Goal: Navigation & Orientation: Find specific page/section

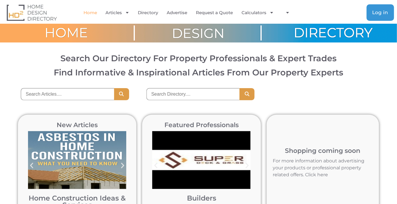
click at [377, 12] on span "Log in" at bounding box center [380, 12] width 16 height 5
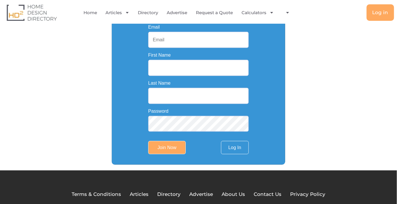
scroll to position [152, 0]
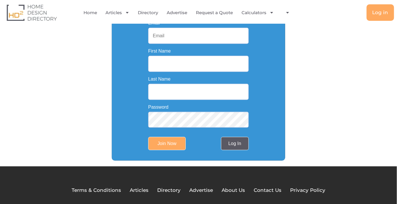
type input "[PERSON_NAME][EMAIL_ADDRESS][DOMAIN_NAME]"
click at [236, 142] on link "Log In" at bounding box center [235, 143] width 28 height 13
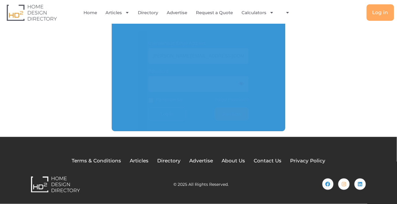
scroll to position [132, 0]
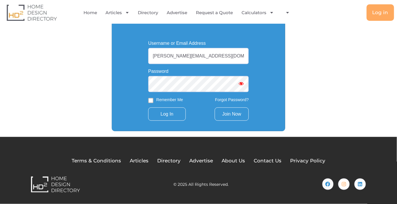
click at [229, 110] on link "Join Now" at bounding box center [231, 113] width 34 height 13
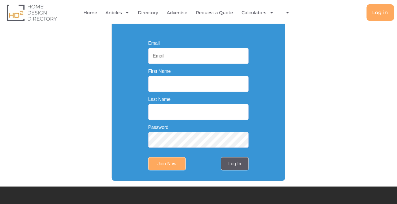
click at [234, 163] on link "Log In" at bounding box center [235, 163] width 28 height 13
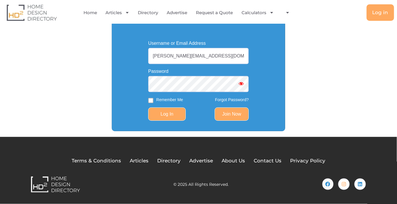
click at [169, 114] on input "Log In" at bounding box center [167, 113] width 38 height 13
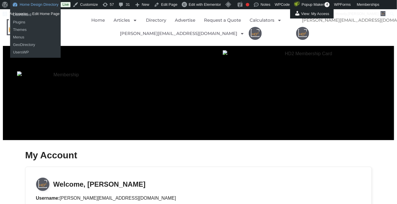
click at [29, 2] on link "Home Design Directory" at bounding box center [35, 4] width 51 height 9
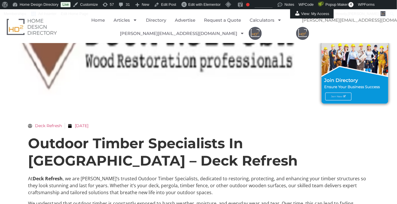
scroll to position [64, 0]
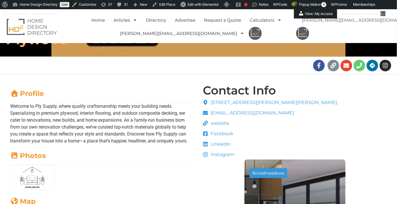
scroll to position [106, 0]
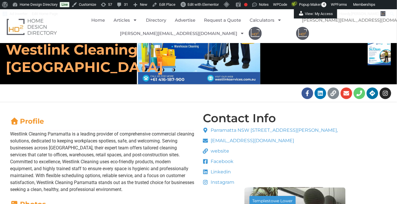
scroll to position [80, 0]
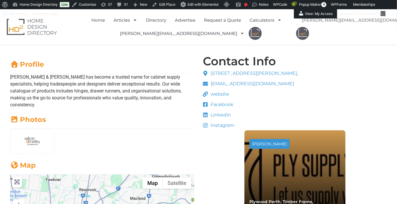
scroll to position [138, 0]
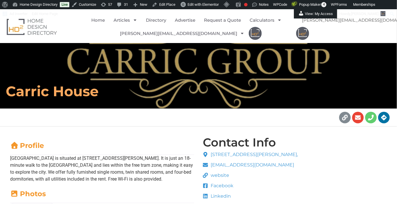
scroll to position [36, 0]
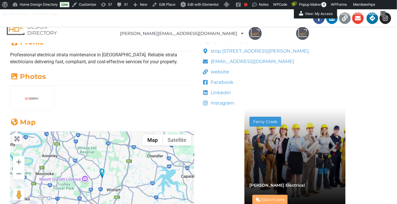
scroll to position [150, 0]
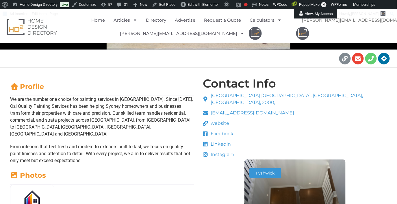
scroll to position [104, 0]
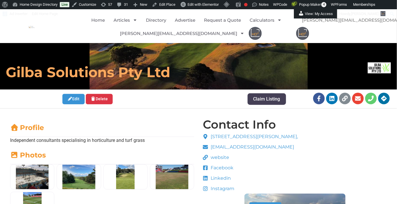
scroll to position [75, 0]
